Goal: Navigation & Orientation: Understand site structure

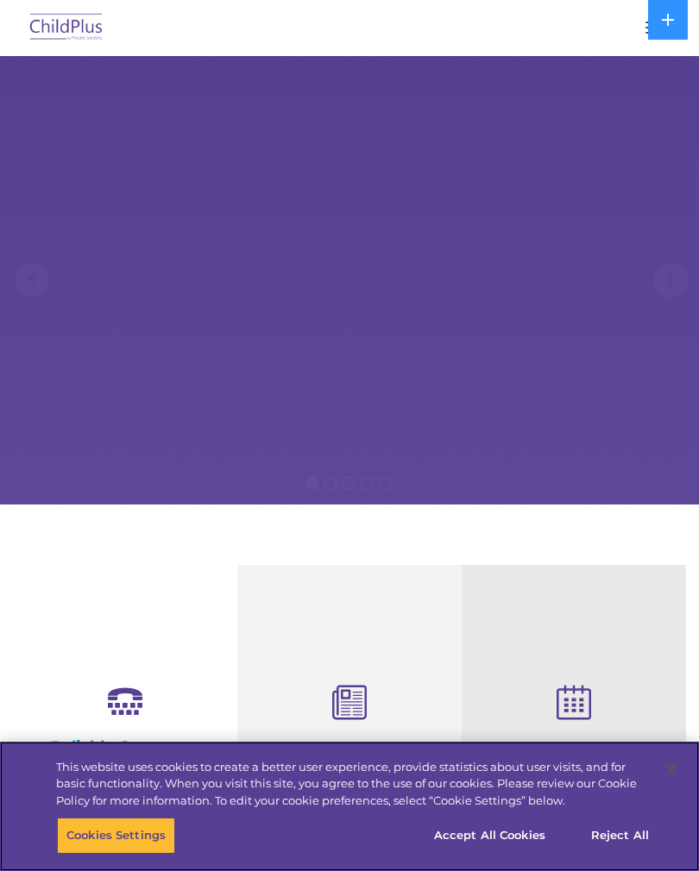
select select "MEDIUM"
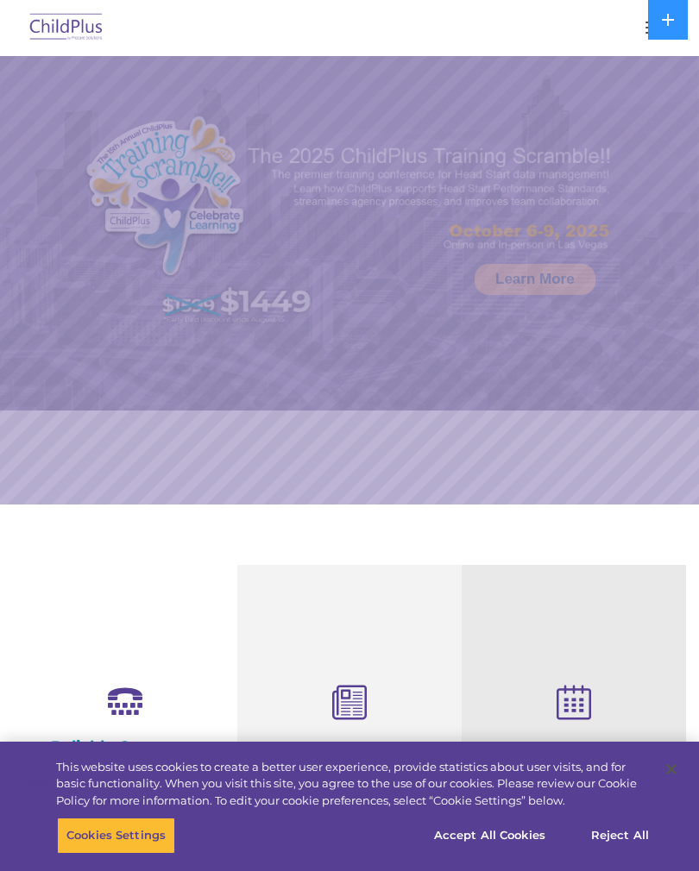
select select "MEDIUM"
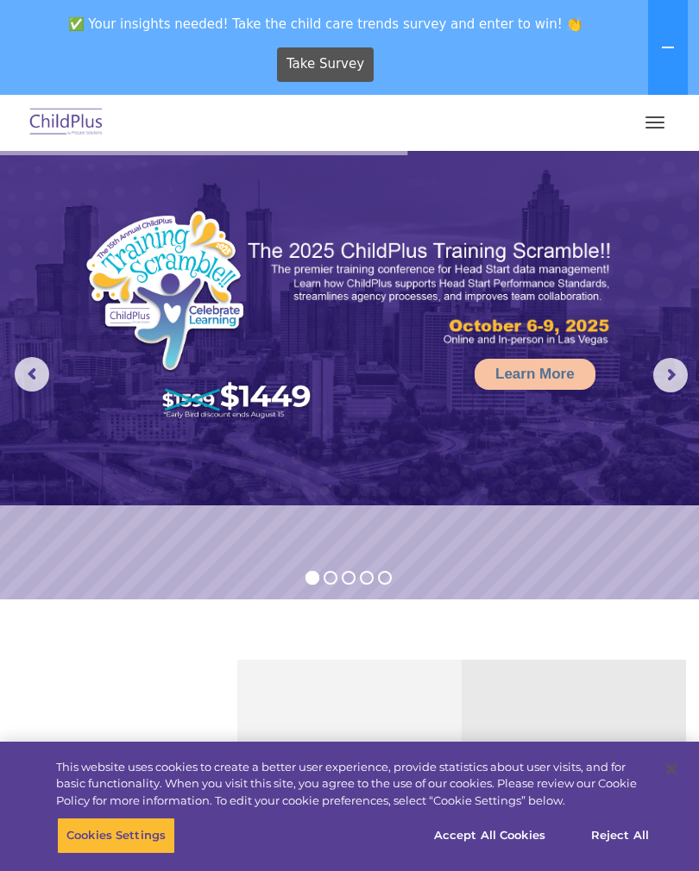
click at [662, 111] on button "button" at bounding box center [655, 123] width 36 height 28
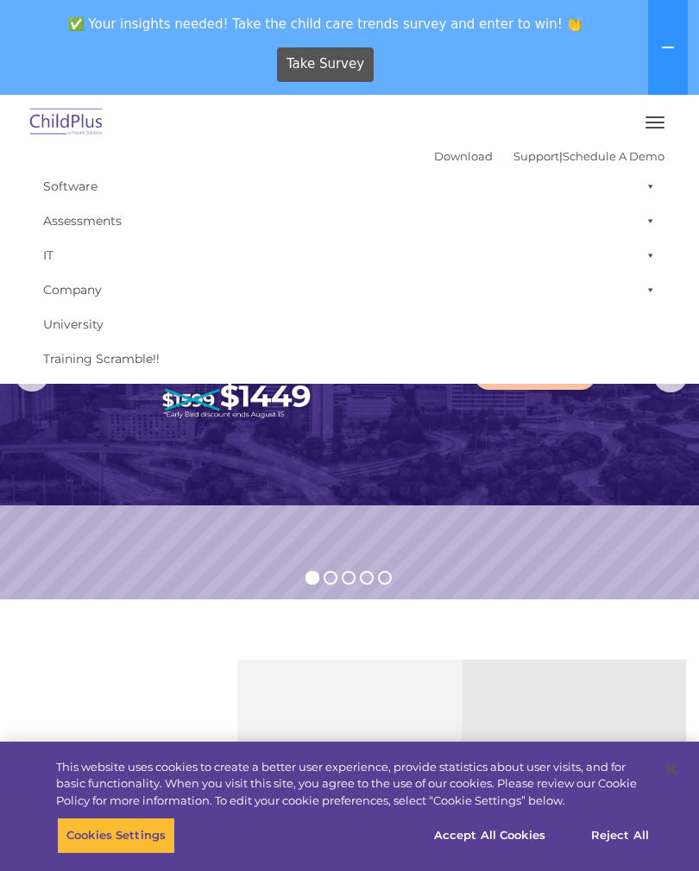
click at [658, 113] on button "button" at bounding box center [655, 123] width 36 height 28
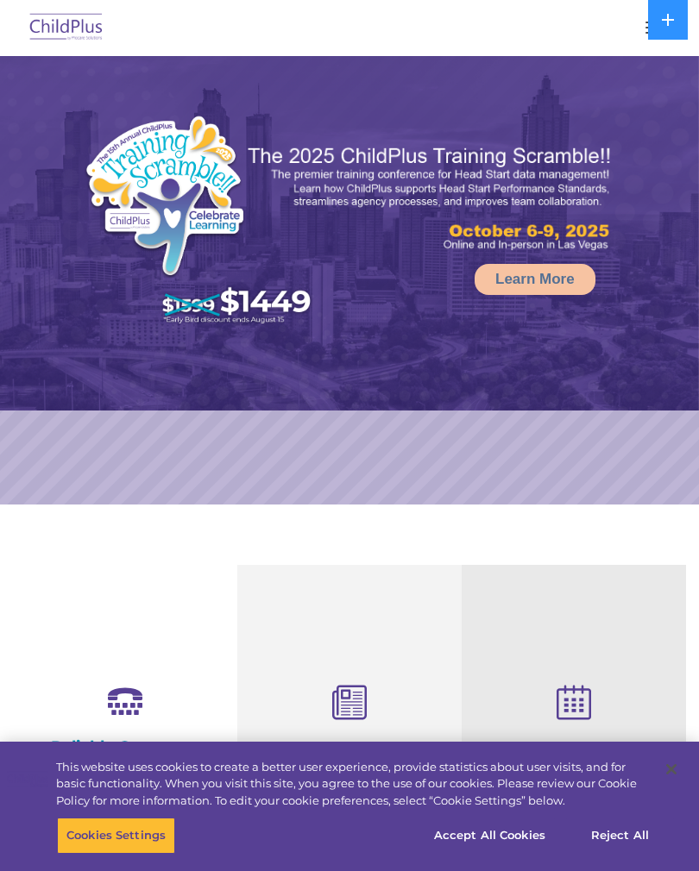
select select "MEDIUM"
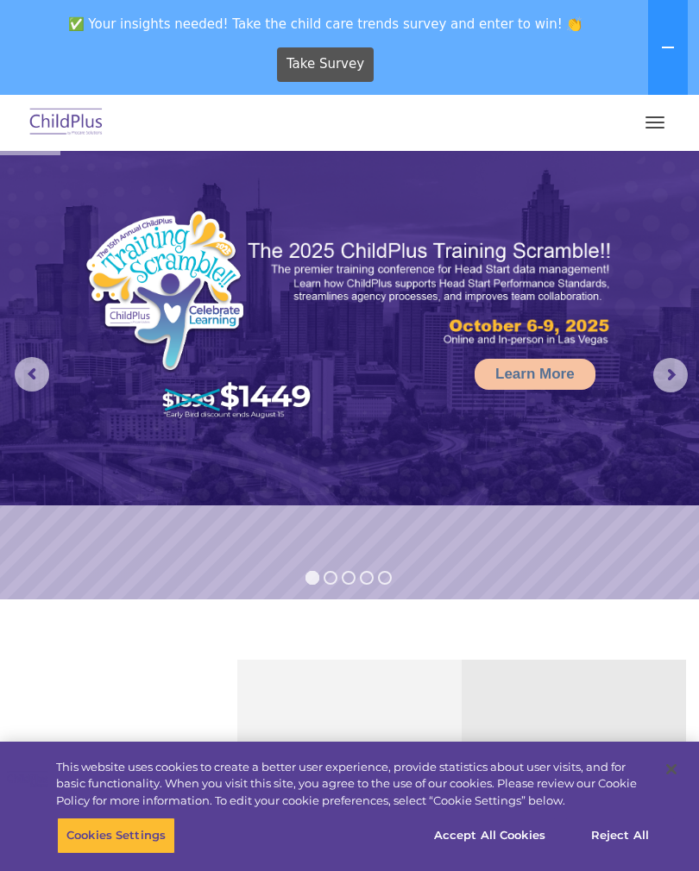
click at [67, 127] on img at bounding box center [66, 123] width 81 height 41
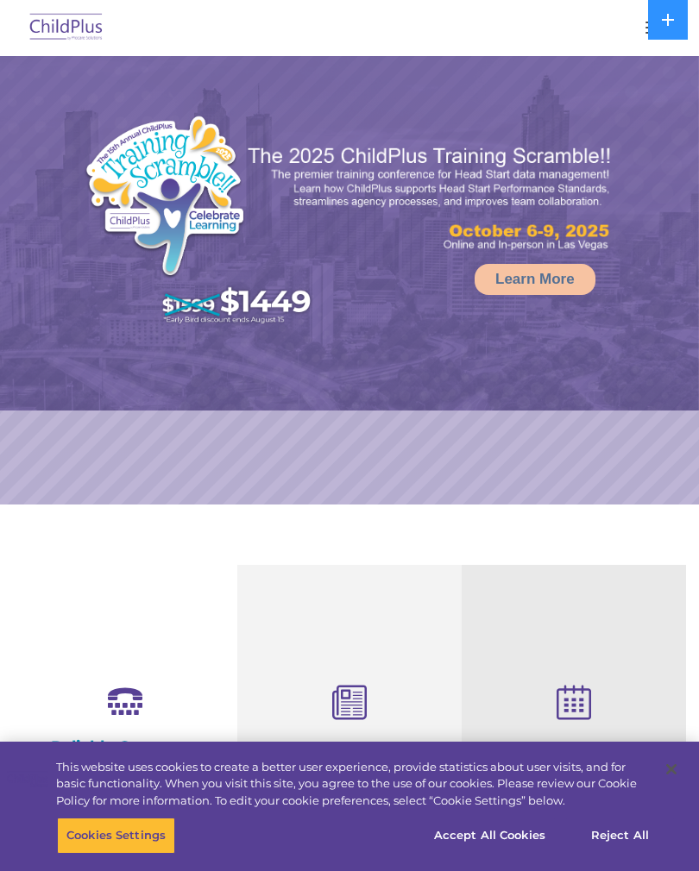
select select "MEDIUM"
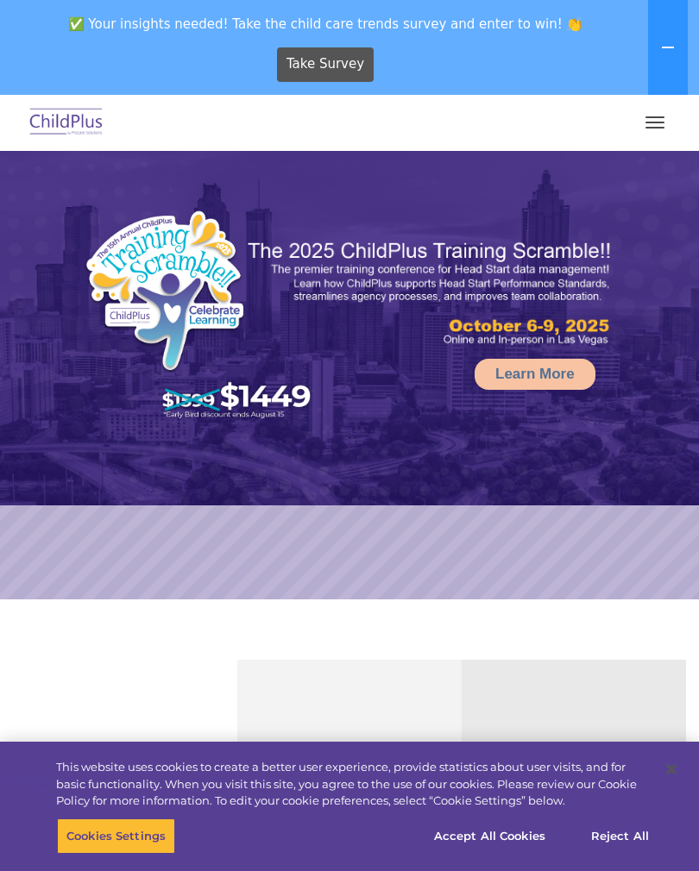
select select "MEDIUM"
click at [664, 119] on button "button" at bounding box center [655, 123] width 36 height 28
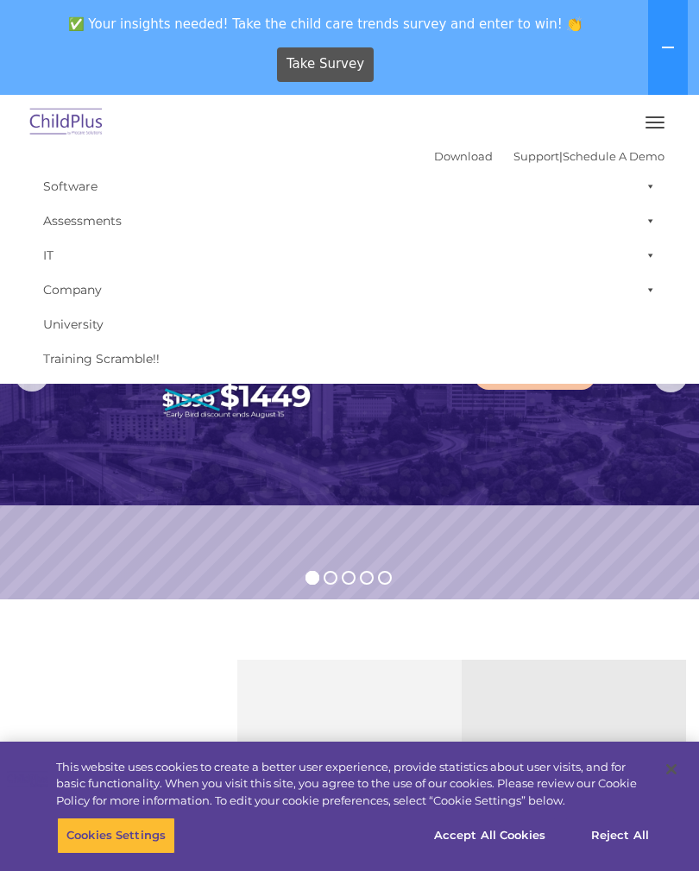
click at [648, 116] on button "button" at bounding box center [655, 123] width 36 height 28
